Goal: Find specific page/section: Find specific page/section

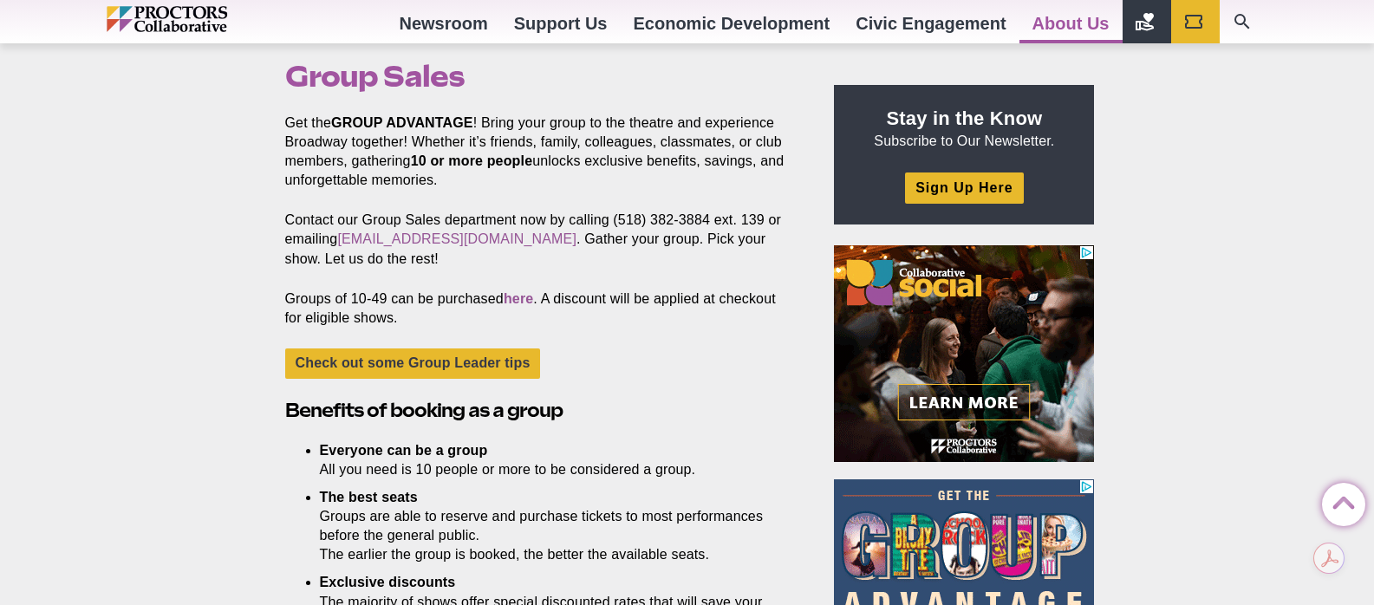
scroll to position [515, 0]
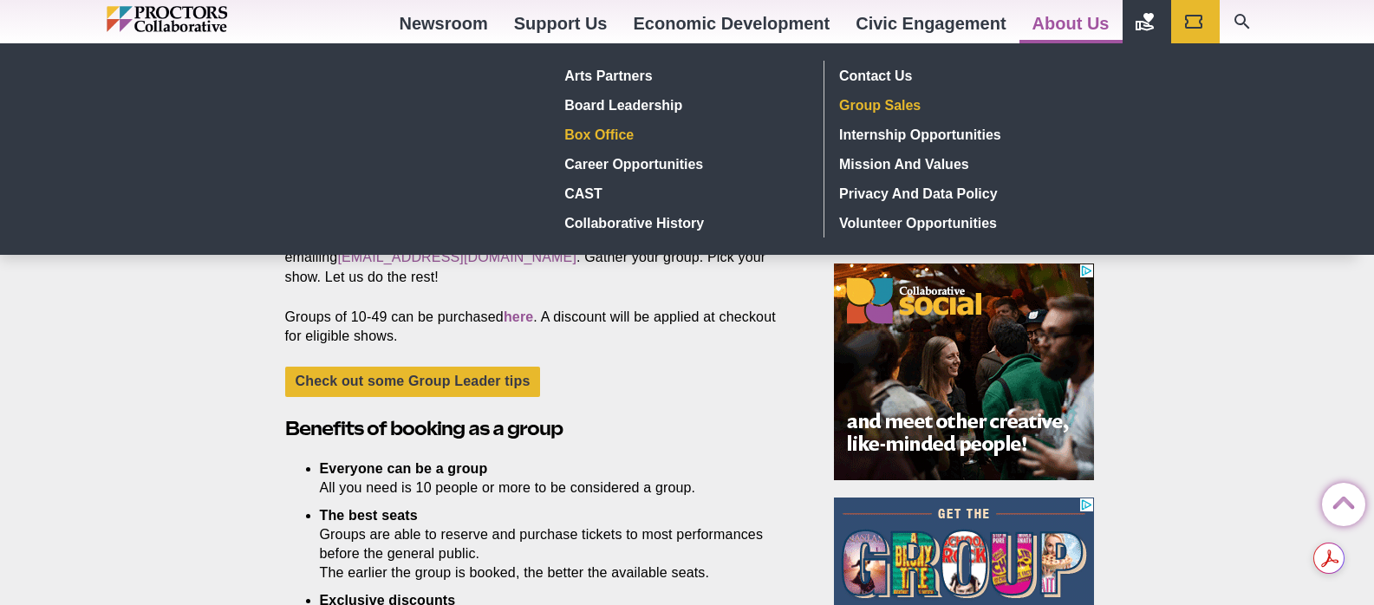
click at [612, 131] on link "Box Office" at bounding box center [684, 134] width 252 height 29
